Goal: Task Accomplishment & Management: Manage account settings

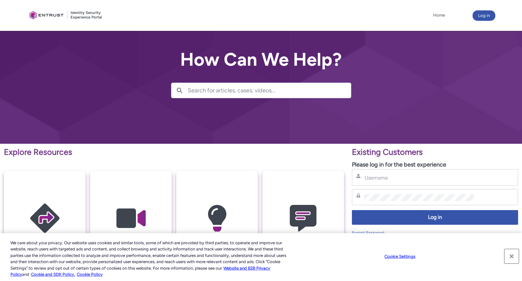
click at [510, 255] on button "Close" at bounding box center [511, 256] width 14 height 14
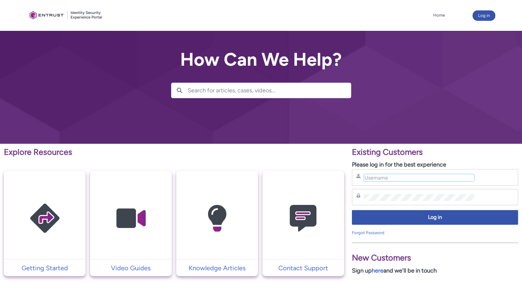
click at [420, 181] on input "Username" at bounding box center [419, 177] width 110 height 7
click at [461, 185] on div "Username" at bounding box center [435, 177] width 166 height 17
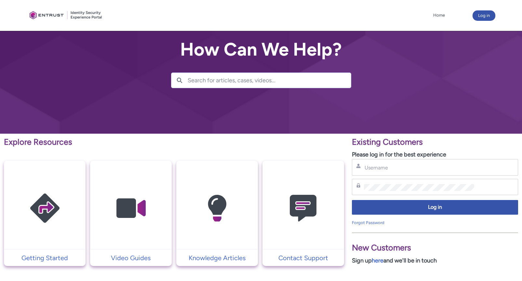
scroll to position [9, 0]
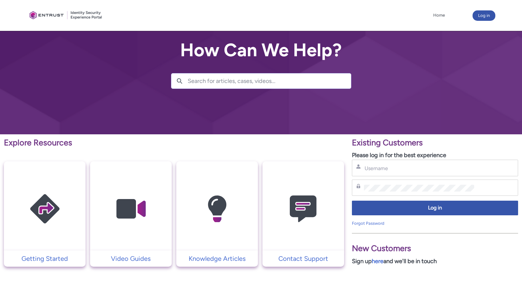
click at [462, 134] on div "Skip to Main Content Home More Log in How Can We Help? Search Search " " Explor…" at bounding box center [261, 239] width 522 height 496
click at [383, 166] on input "Username" at bounding box center [419, 168] width 110 height 7
paste input "mike@betatesting.com"
type input "mike@betatesting.com"
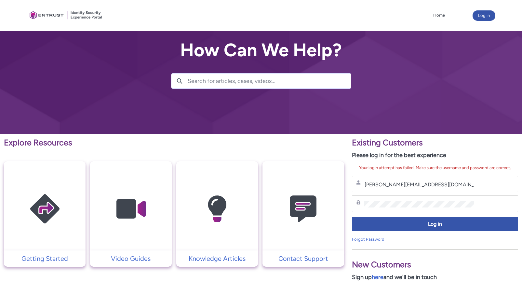
click at [291, 225] on img at bounding box center [303, 209] width 62 height 70
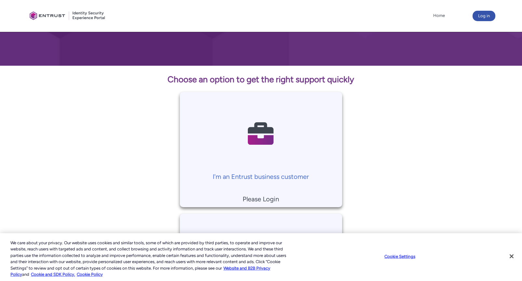
scroll to position [135, 0]
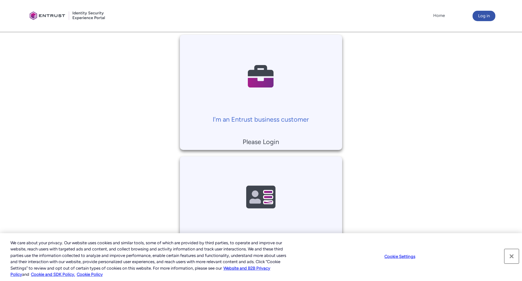
click at [512, 255] on button "Close" at bounding box center [511, 256] width 14 height 14
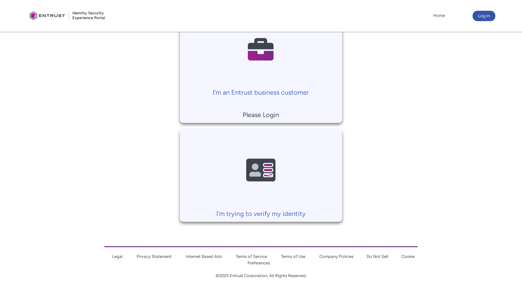
scroll to position [157, 0]
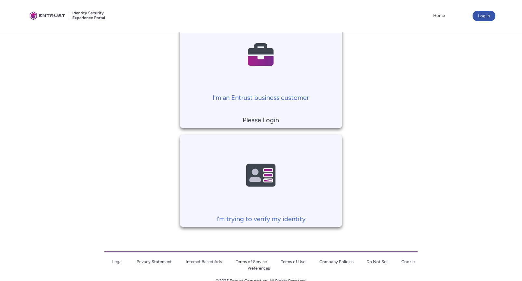
click at [275, 109] on td "I'm an Entrust business customer Please Login" at bounding box center [261, 70] width 162 height 115
click at [276, 98] on p "I'm an Entrust business customer" at bounding box center [261, 98] width 156 height 10
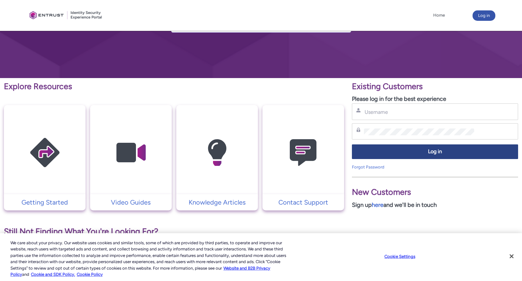
scroll to position [83, 0]
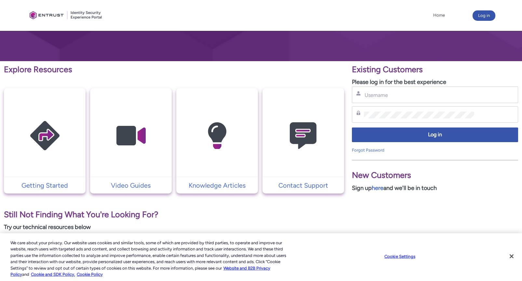
click at [406, 105] on div "Username Password Log in Forgot Password" at bounding box center [435, 119] width 166 height 67
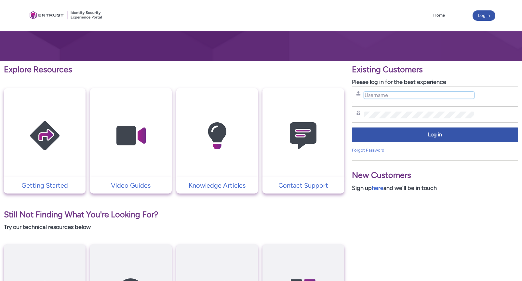
click at [409, 97] on input "Username" at bounding box center [419, 95] width 110 height 7
type input "[PERSON_NAME][EMAIL_ADDRESS][DOMAIN_NAME]"
click at [389, 109] on div "Password" at bounding box center [435, 114] width 166 height 17
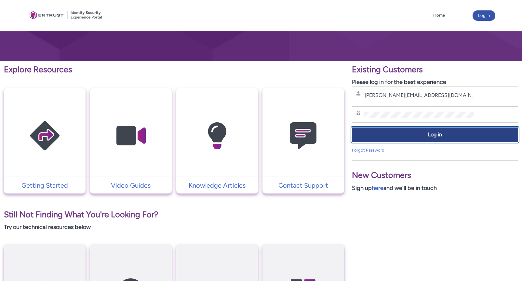
click at [417, 137] on span "Log in" at bounding box center [435, 134] width 158 height 7
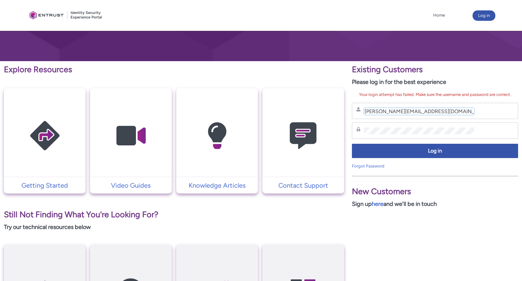
click at [429, 109] on input "mike@betatesting.com" at bounding box center [419, 111] width 110 height 7
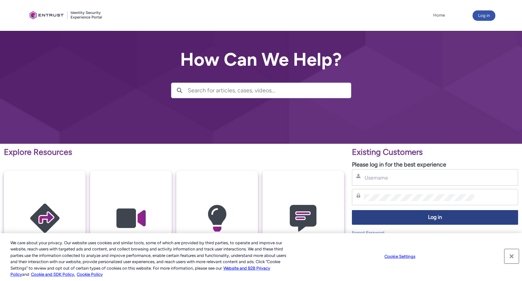
drag, startPoint x: 509, startPoint y: 255, endPoint x: 461, endPoint y: 212, distance: 64.4
click at [509, 255] on button "Close" at bounding box center [511, 256] width 14 height 14
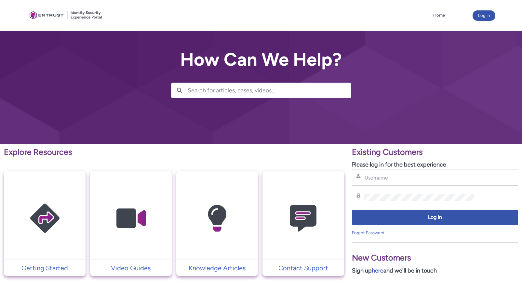
click at [65, 17] on div at bounding box center [66, 15] width 78 height 24
click at [469, 19] on div "Log in" at bounding box center [480, 15] width 29 height 10
click at [446, 15] on link "Home" at bounding box center [438, 15] width 15 height 10
